Goal: Task Accomplishment & Management: Manage account settings

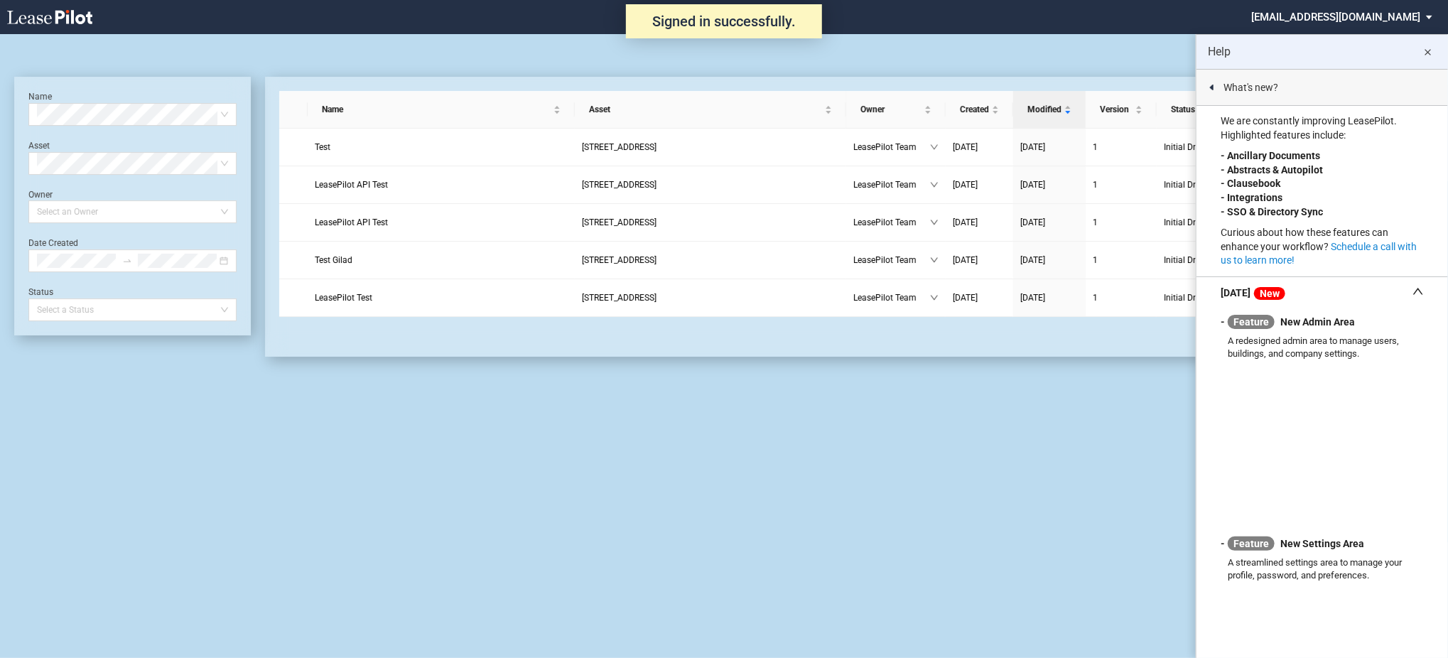
click at [1438, 49] on button "close" at bounding box center [1428, 52] width 28 height 28
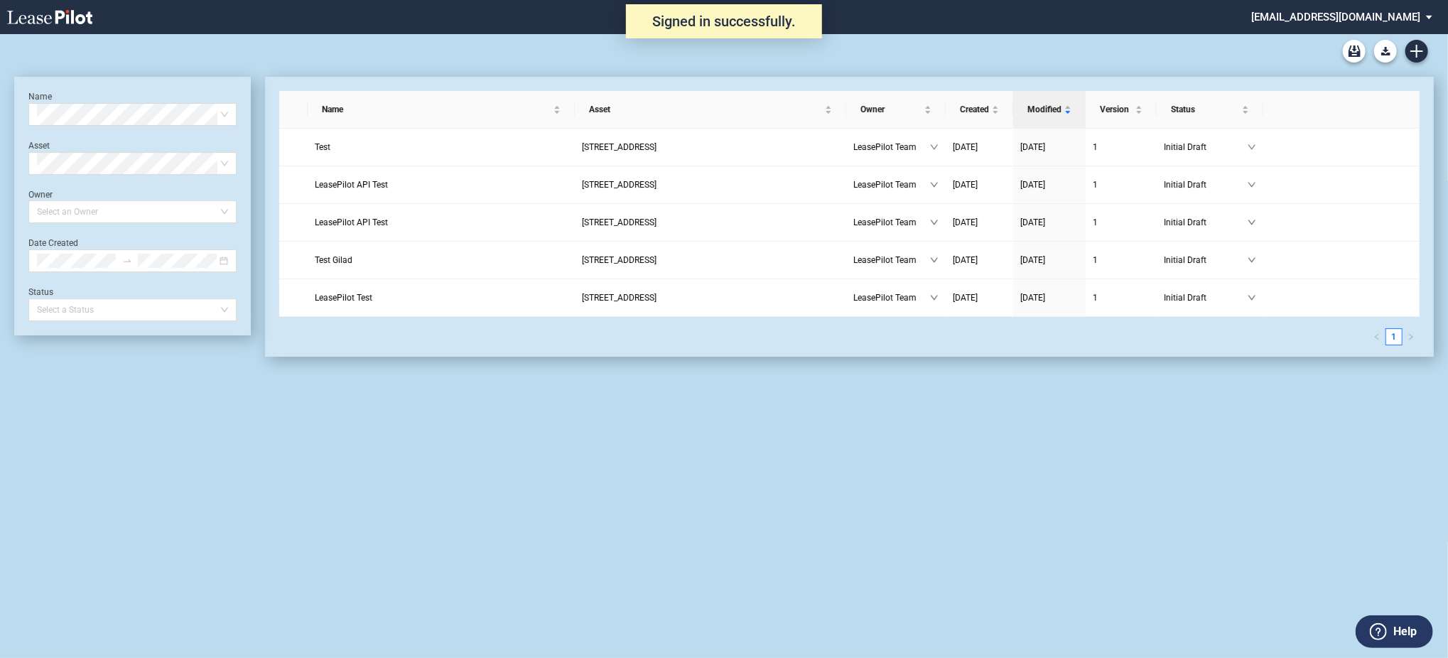
click at [1388, 12] on md-select "admin@leasepilot.co Super Admin Area Admin Area Settings Sign Out" at bounding box center [1347, 16] width 195 height 32
click at [1387, 28] on md-option "Super Admin Area" at bounding box center [1374, 38] width 135 height 23
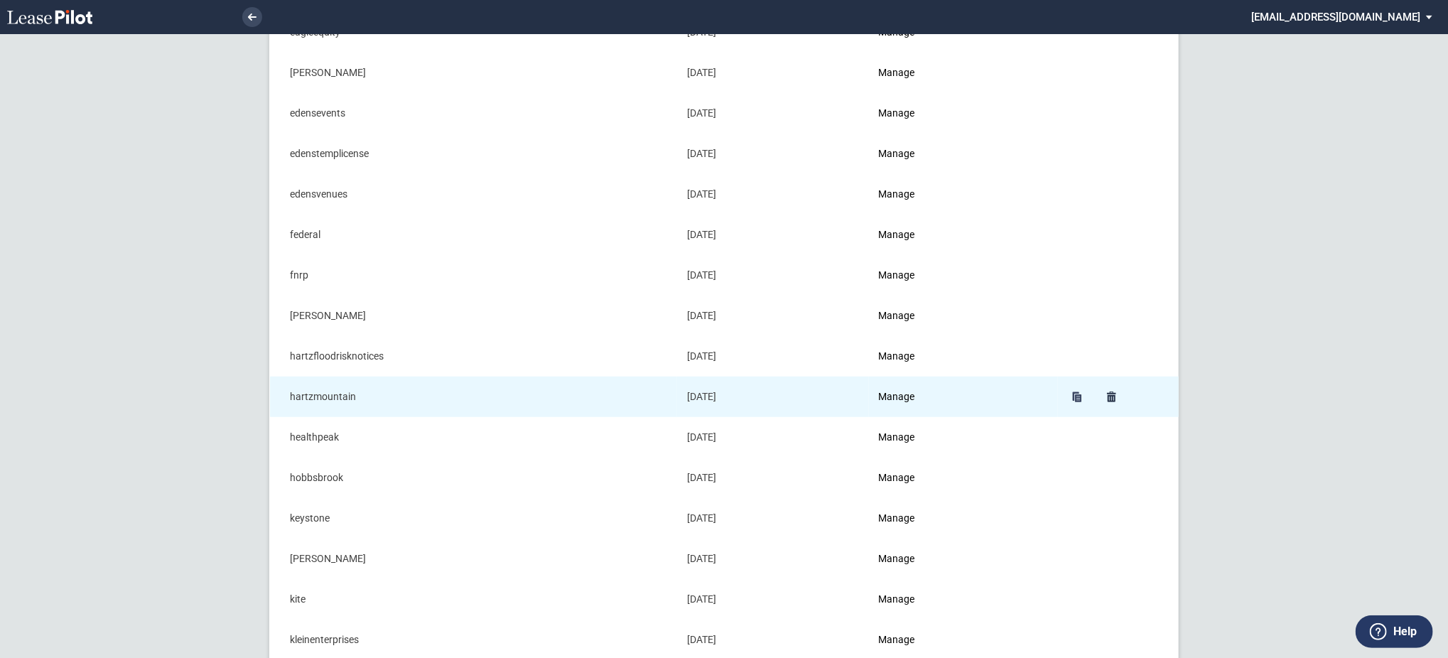
scroll to position [757, 0]
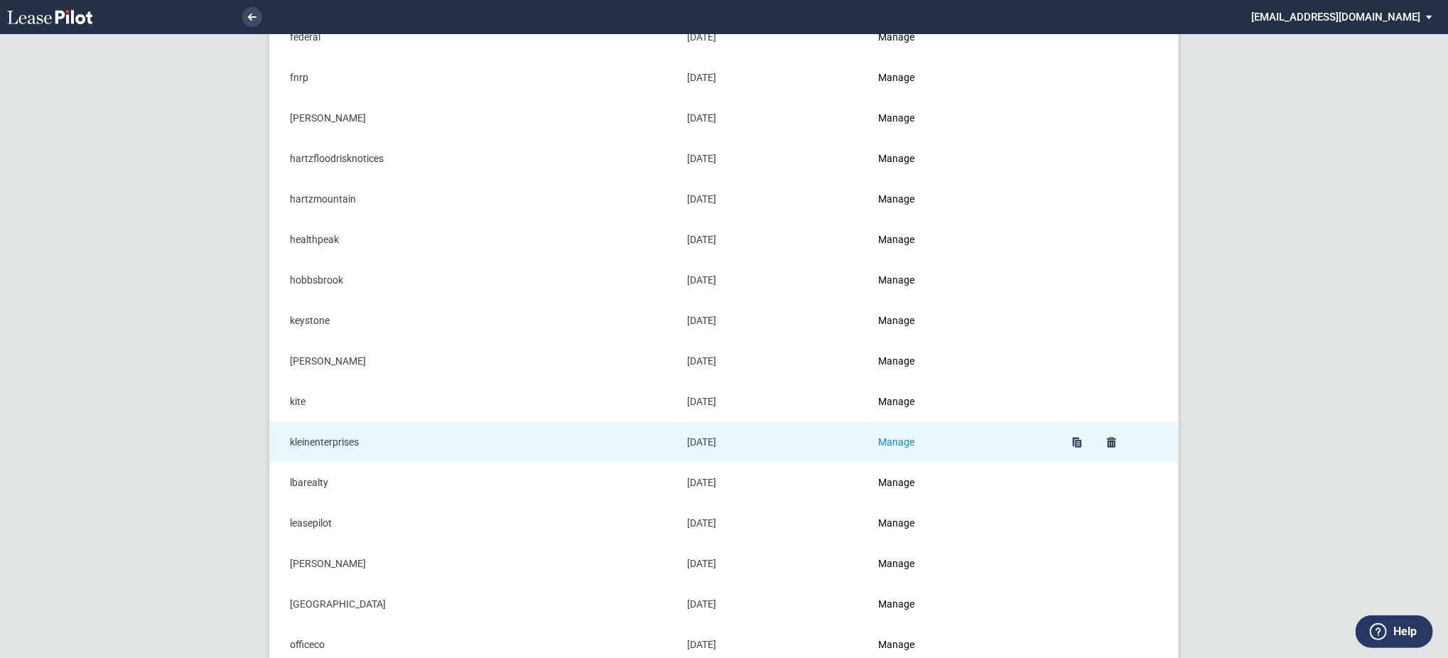
click at [905, 440] on link "Manage" at bounding box center [897, 441] width 36 height 11
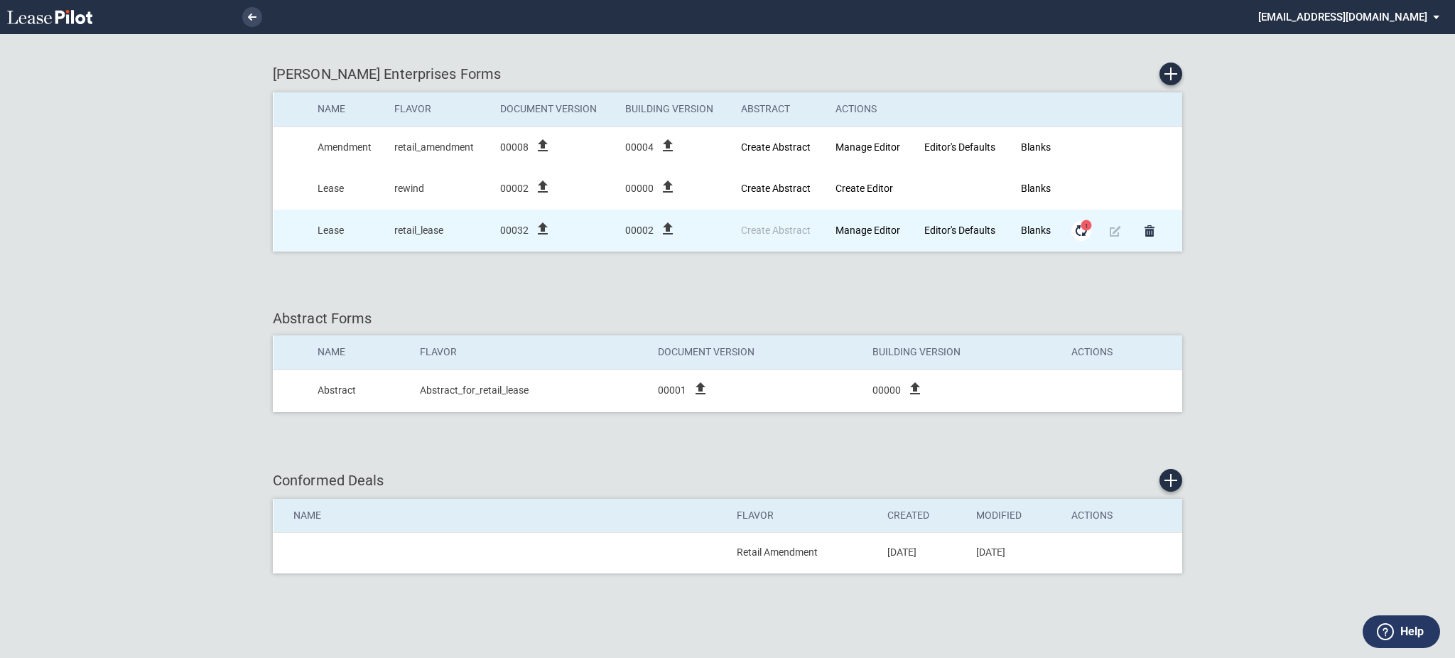
click at [1084, 235] on md-icon "Form Updates" at bounding box center [1081, 230] width 17 height 17
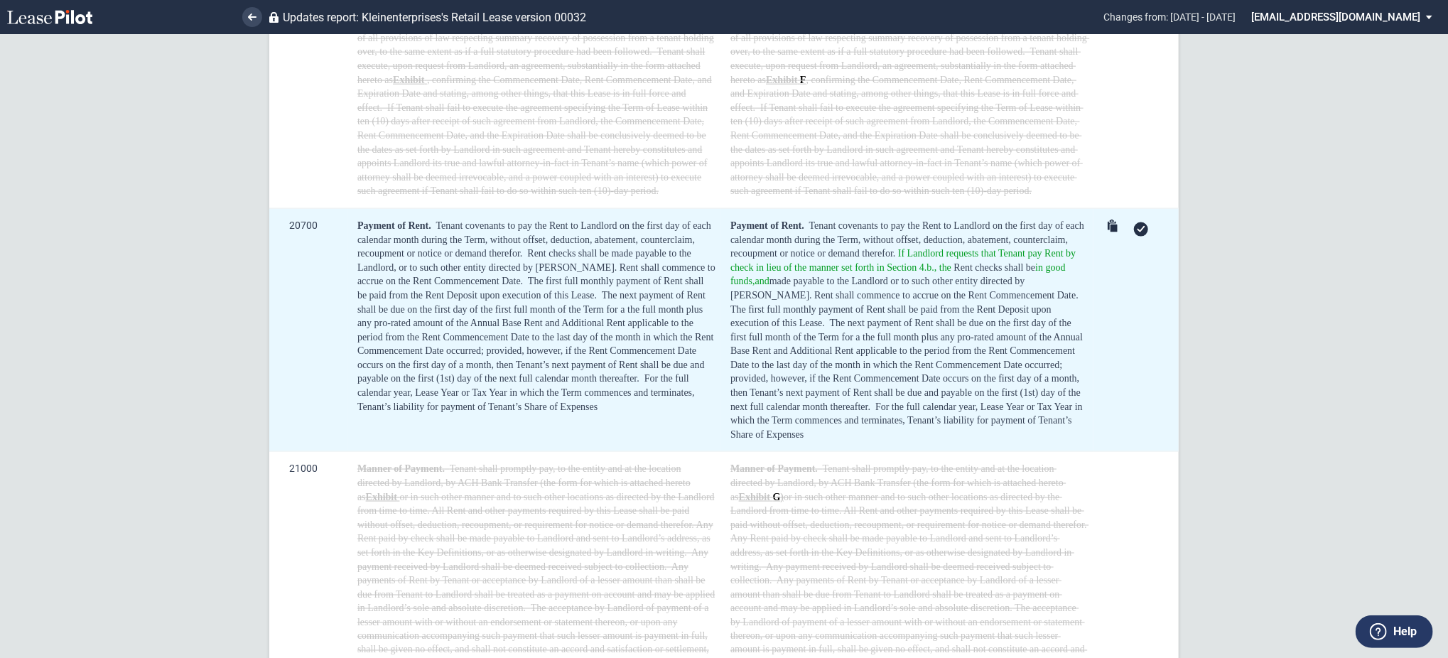
scroll to position [1137, 0]
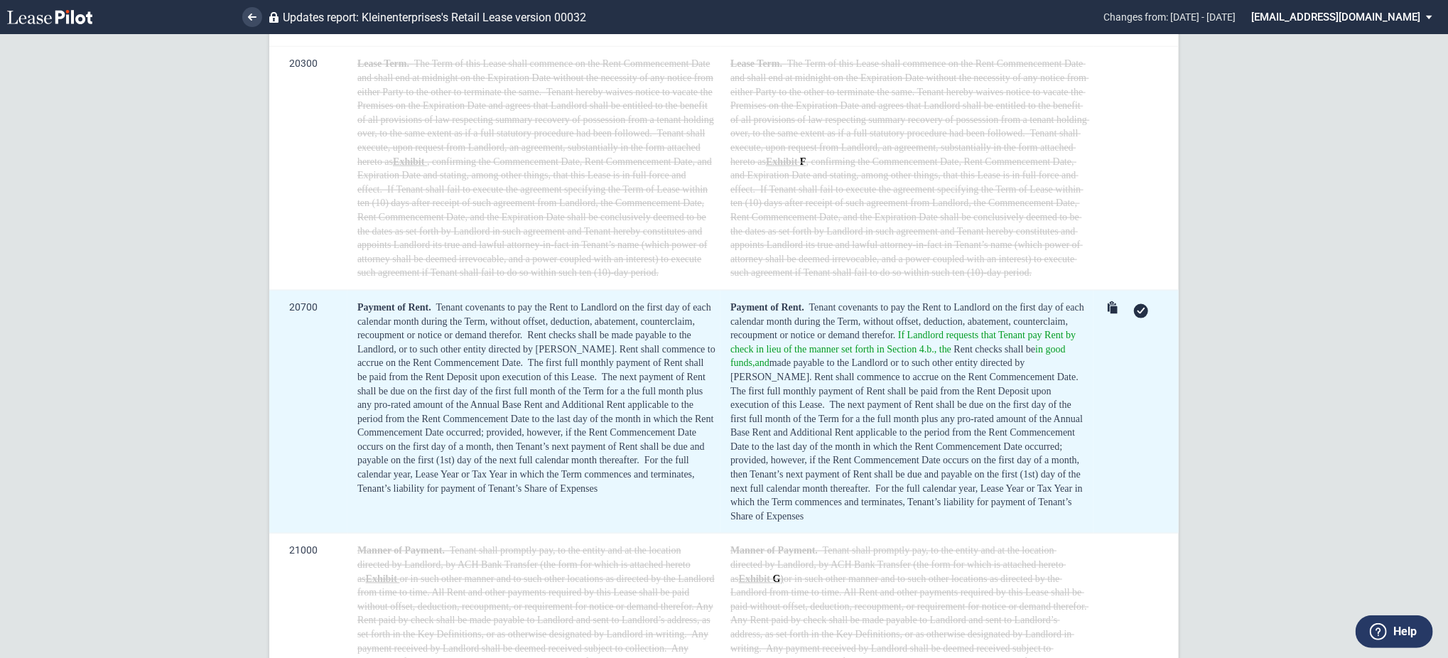
click at [1140, 314] on icon at bounding box center [1141, 311] width 9 height 6
